Goal: Task Accomplishment & Management: Use online tool/utility

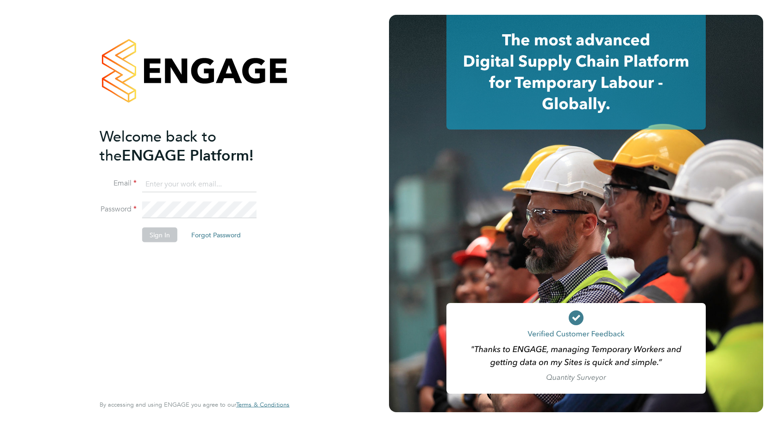
type input "accounts@buildrec.com"
click at [185, 313] on div "Welcome back to the ENGAGE Platform! Email accounts@buildrec.com Password Sign …" at bounding box center [190, 260] width 181 height 266
click at [152, 231] on button "Sign In" at bounding box center [159, 234] width 35 height 15
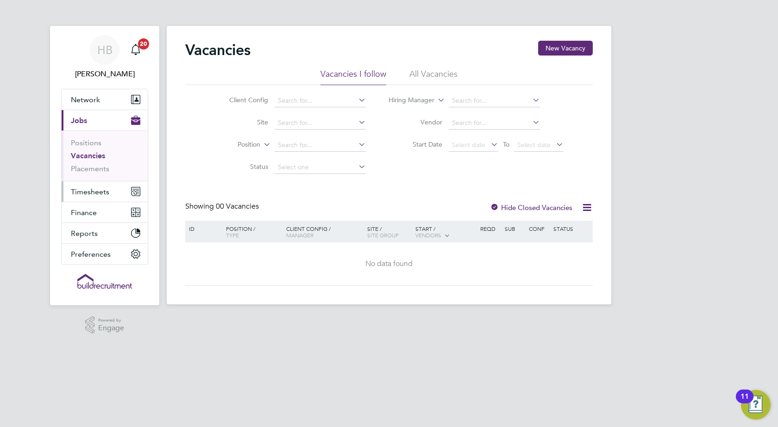
click at [97, 191] on span "Timesheets" at bounding box center [90, 191] width 38 height 9
click at [88, 192] on span "Timesheets" at bounding box center [90, 191] width 38 height 9
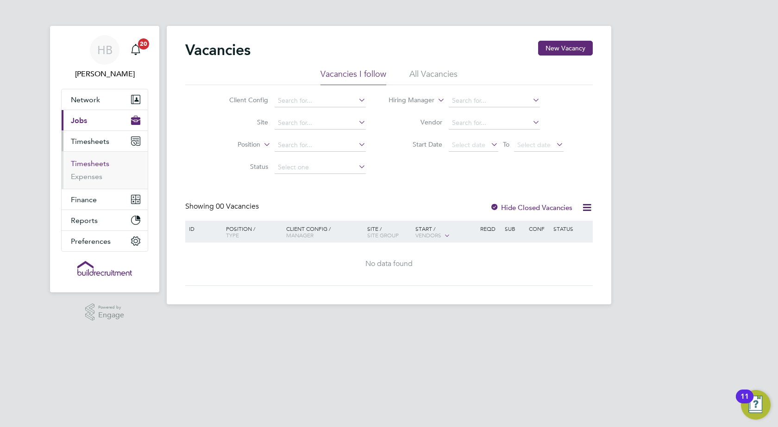
click at [90, 162] on link "Timesheets" at bounding box center [90, 163] width 38 height 9
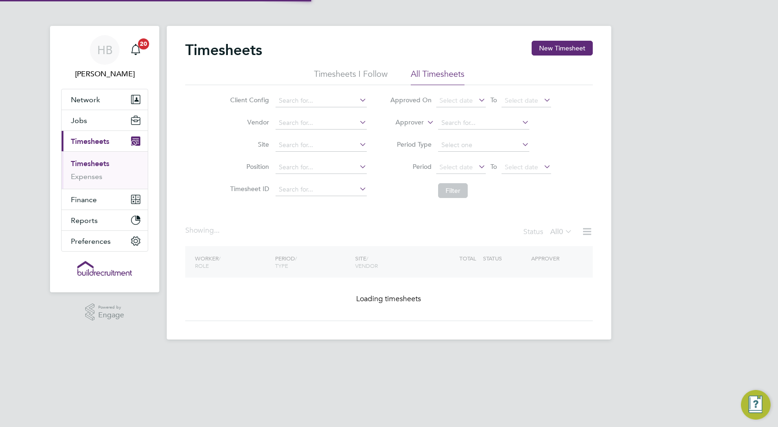
click at [425, 122] on icon at bounding box center [425, 120] width 0 height 8
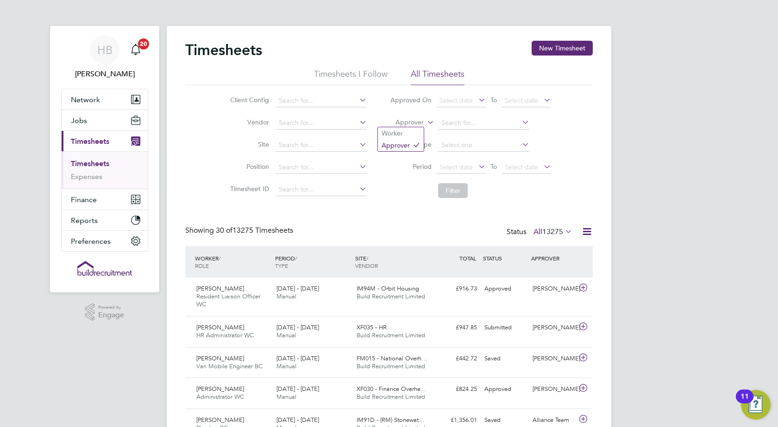
click at [425, 122] on icon at bounding box center [425, 120] width 0 height 8
click at [408, 135] on li "Worker" at bounding box center [401, 133] width 46 height 12
click at [456, 122] on input at bounding box center [483, 123] width 91 height 13
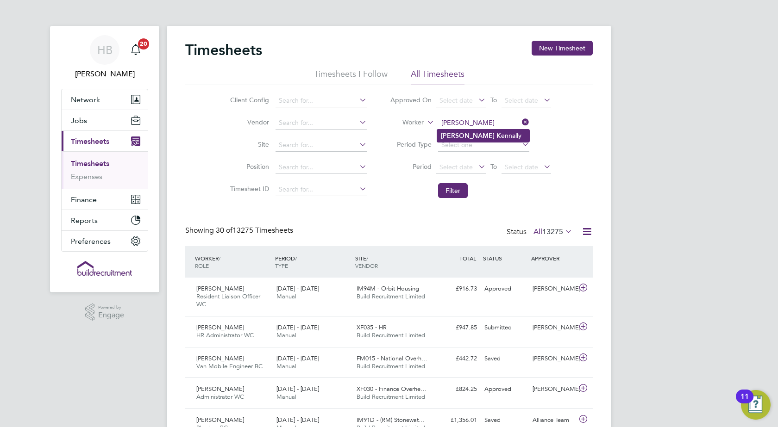
click at [467, 133] on li "[PERSON_NAME] ennally" at bounding box center [483, 136] width 92 height 12
type input "[PERSON_NAME]"
click at [452, 191] on button "Filter" at bounding box center [453, 190] width 30 height 15
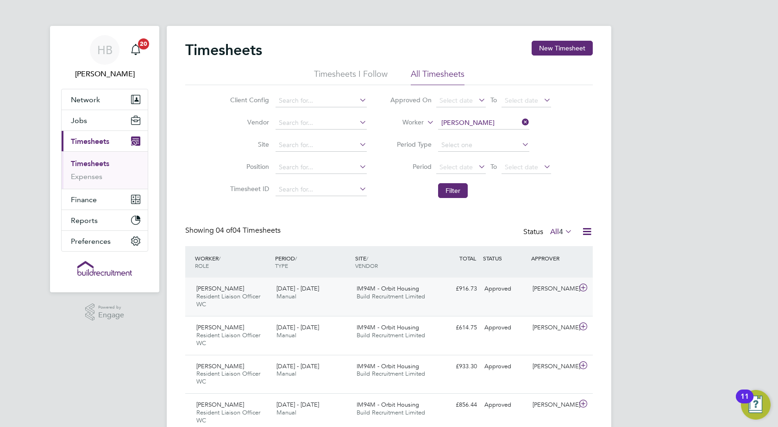
click at [582, 289] on icon at bounding box center [583, 287] width 12 height 7
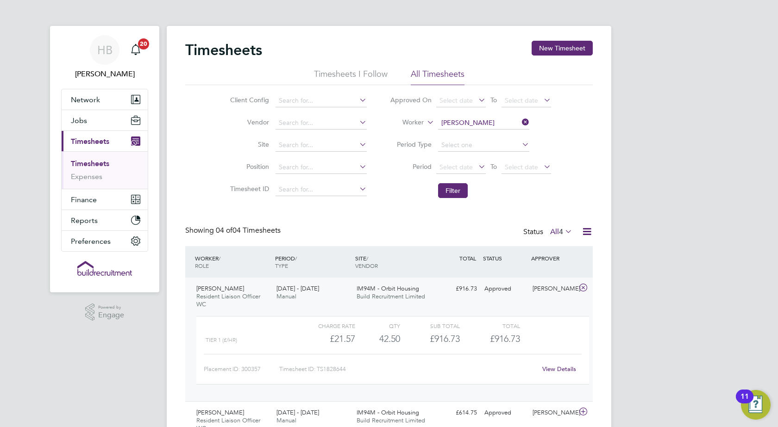
click at [562, 368] on link "View Details" at bounding box center [559, 369] width 34 height 8
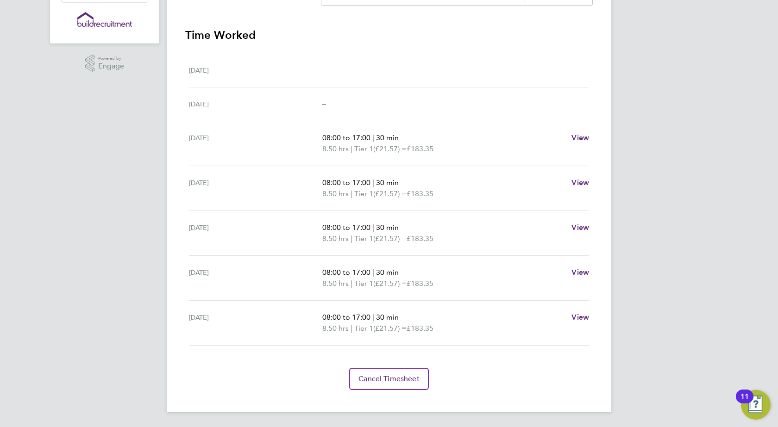
scroll to position [18, 0]
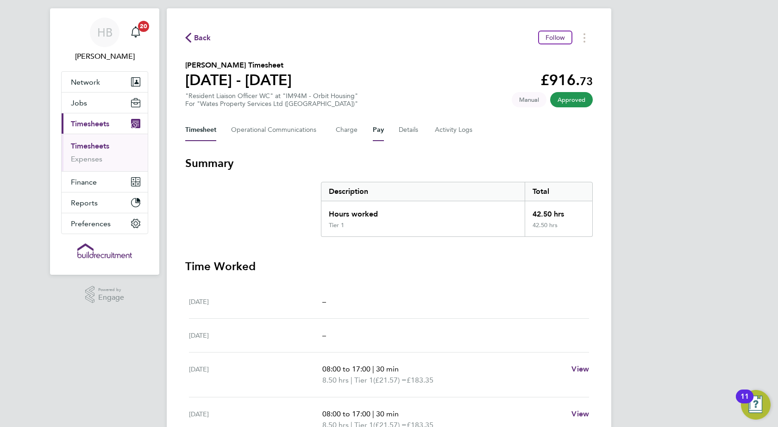
click at [373, 132] on button "Pay" at bounding box center [378, 130] width 11 height 22
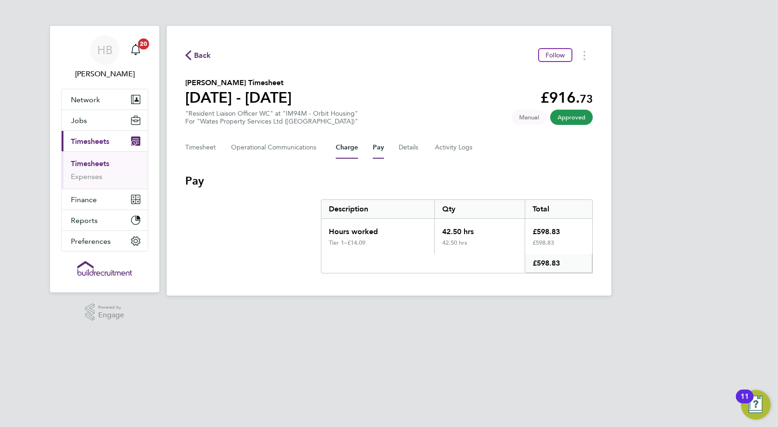
click at [343, 146] on button "Charge" at bounding box center [347, 148] width 22 height 22
click at [376, 148] on button "Pay" at bounding box center [378, 148] width 11 height 22
